Goal: Navigation & Orientation: Understand site structure

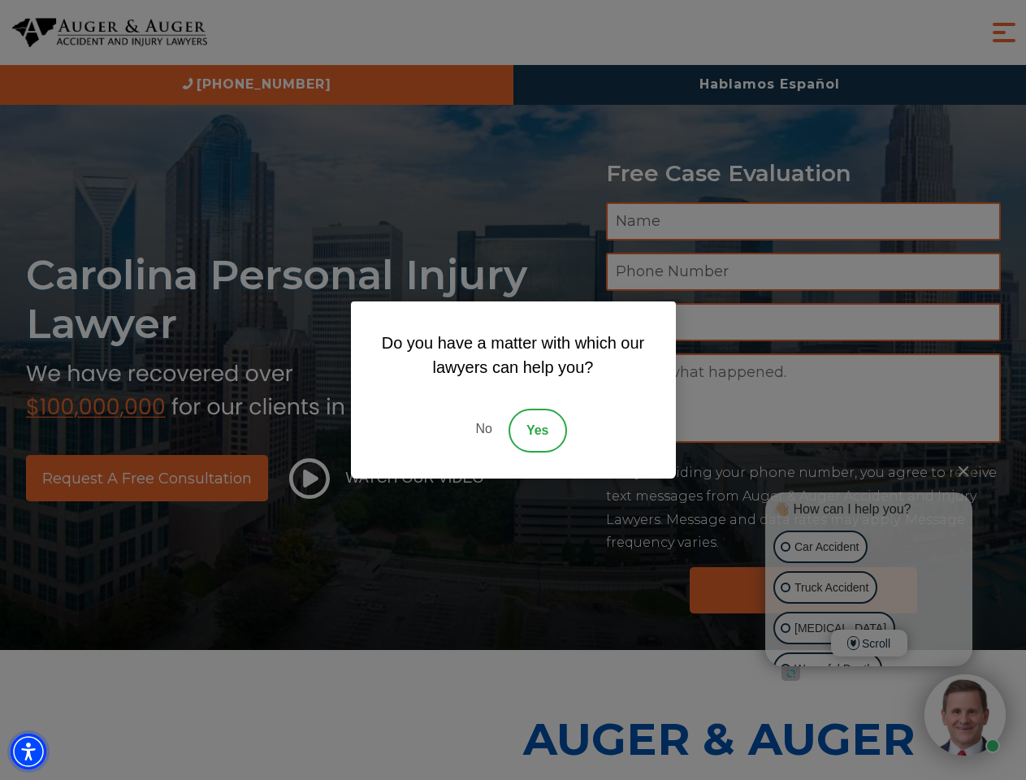
click at [28, 752] on img "Accessibility Menu" at bounding box center [29, 752] width 36 height 36
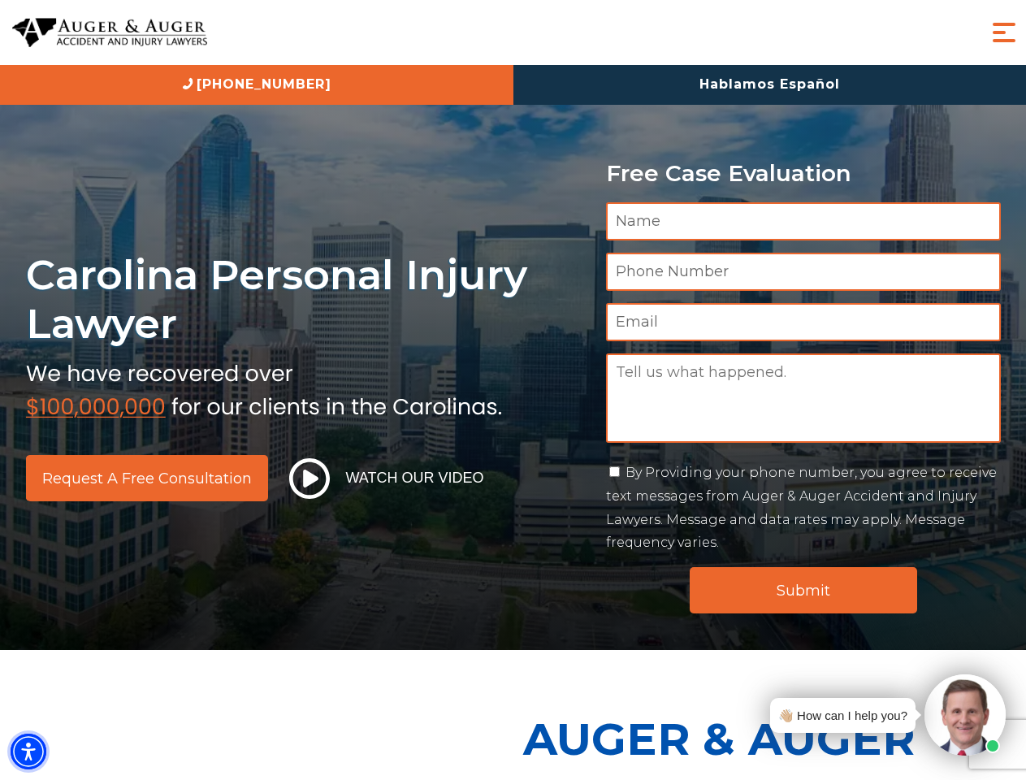
click at [28, 752] on img "Accessibility Menu" at bounding box center [29, 752] width 36 height 36
